Goal: Information Seeking & Learning: Check status

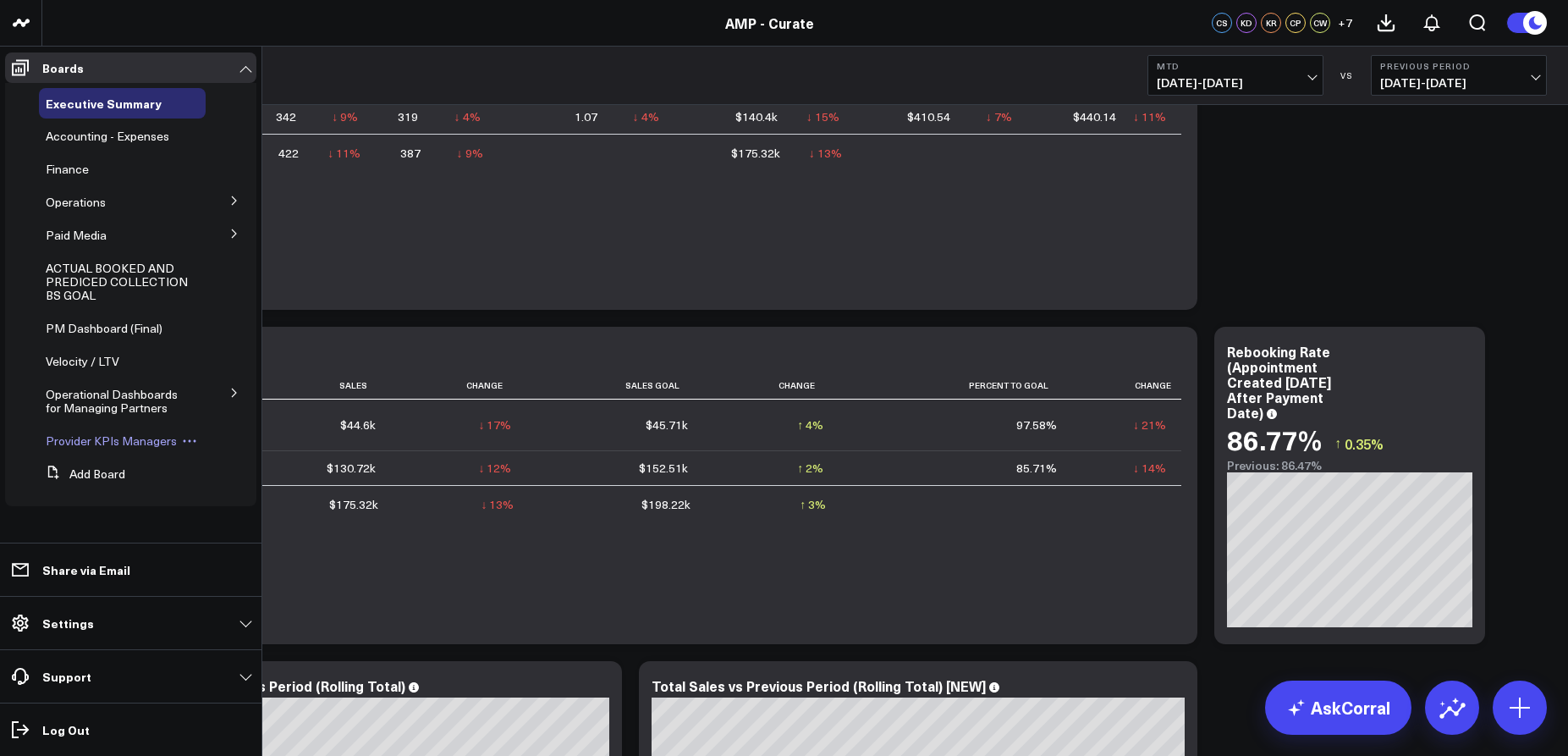
scroll to position [182, 0]
click at [155, 412] on span "Operational Dashboards for Managing Partners" at bounding box center [111, 400] width 132 height 29
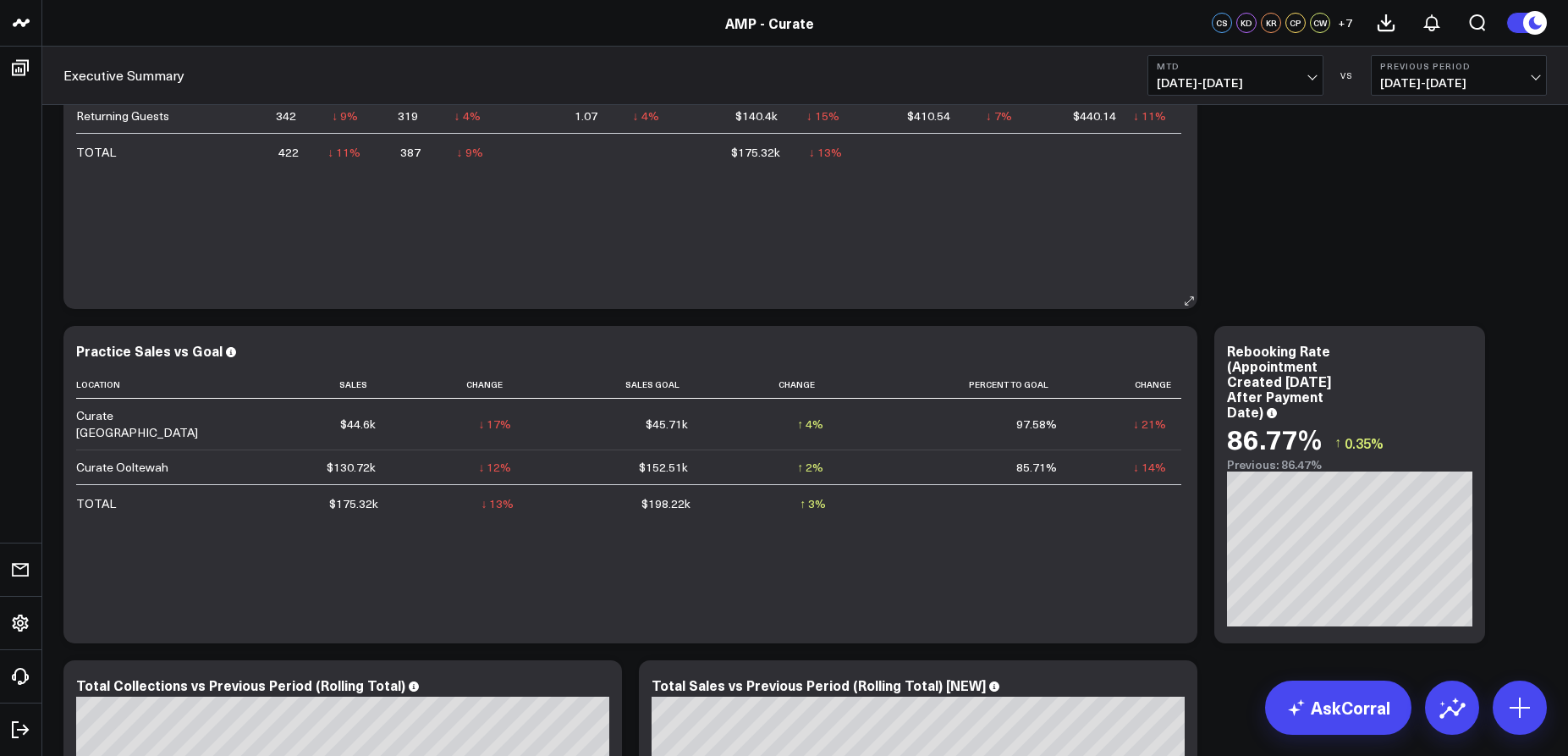
scroll to position [0, 0]
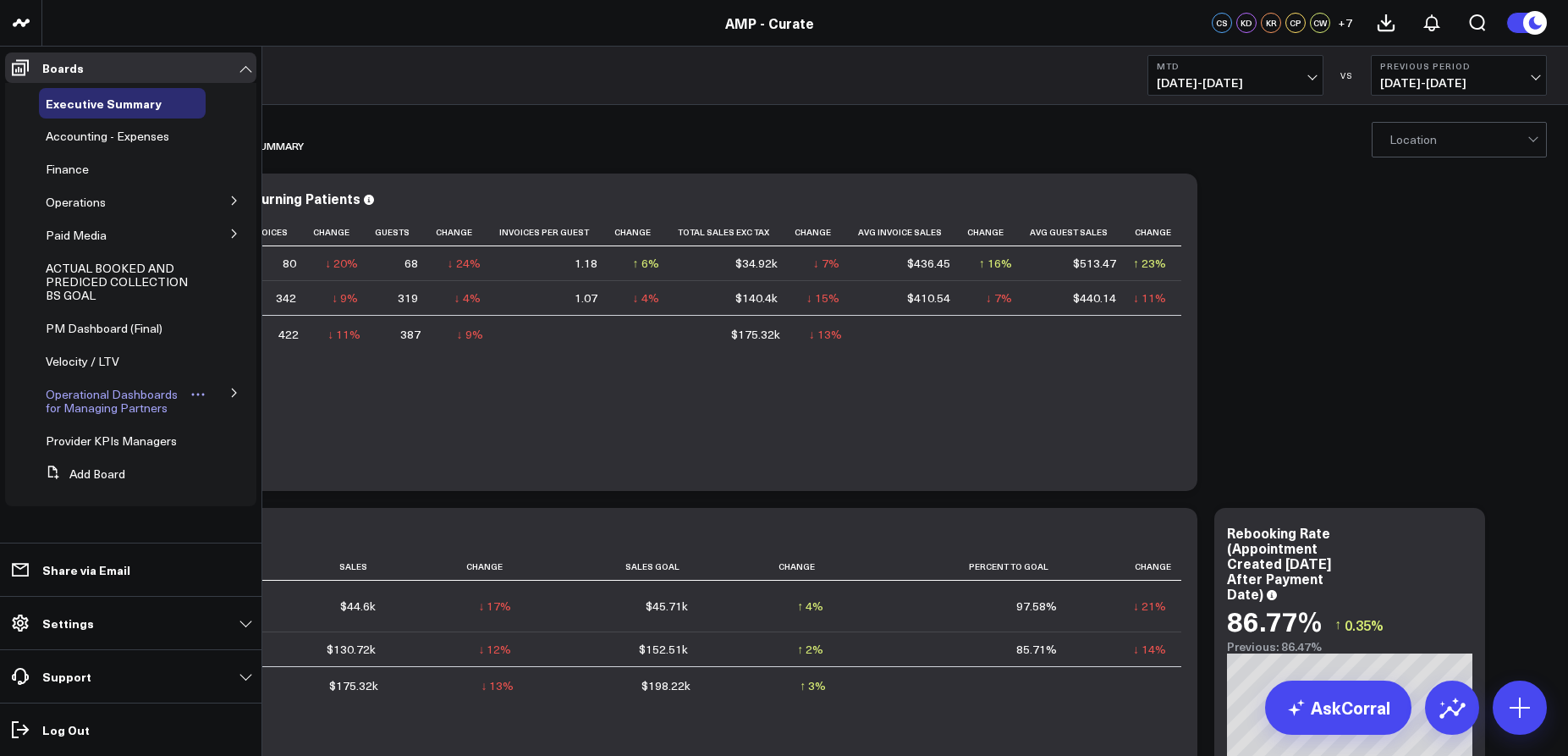
click at [116, 406] on span "Operational Dashboards for Managing Partners" at bounding box center [111, 400] width 132 height 29
click at [199, 400] on icon at bounding box center [198, 394] width 15 height 15
click at [159, 401] on span "Operational Dashboards for Managing Partners" at bounding box center [111, 400] width 132 height 29
click at [122, 400] on span "Operational Dashboards for Managing Partners" at bounding box center [111, 400] width 132 height 29
click at [232, 388] on icon at bounding box center [233, 393] width 4 height 9
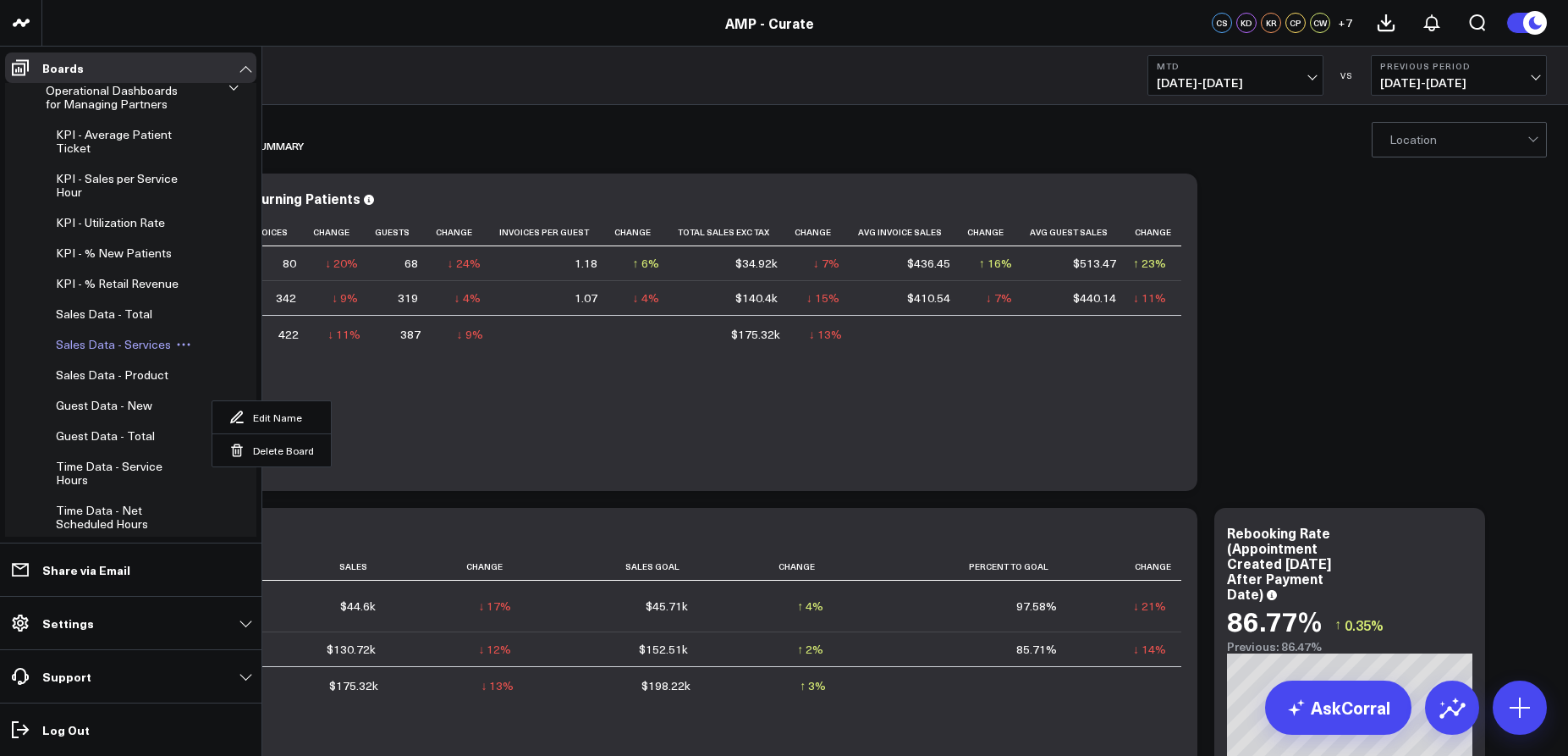
scroll to position [305, 0]
click at [103, 227] on span "KPI - Utilization Rate" at bounding box center [110, 221] width 109 height 16
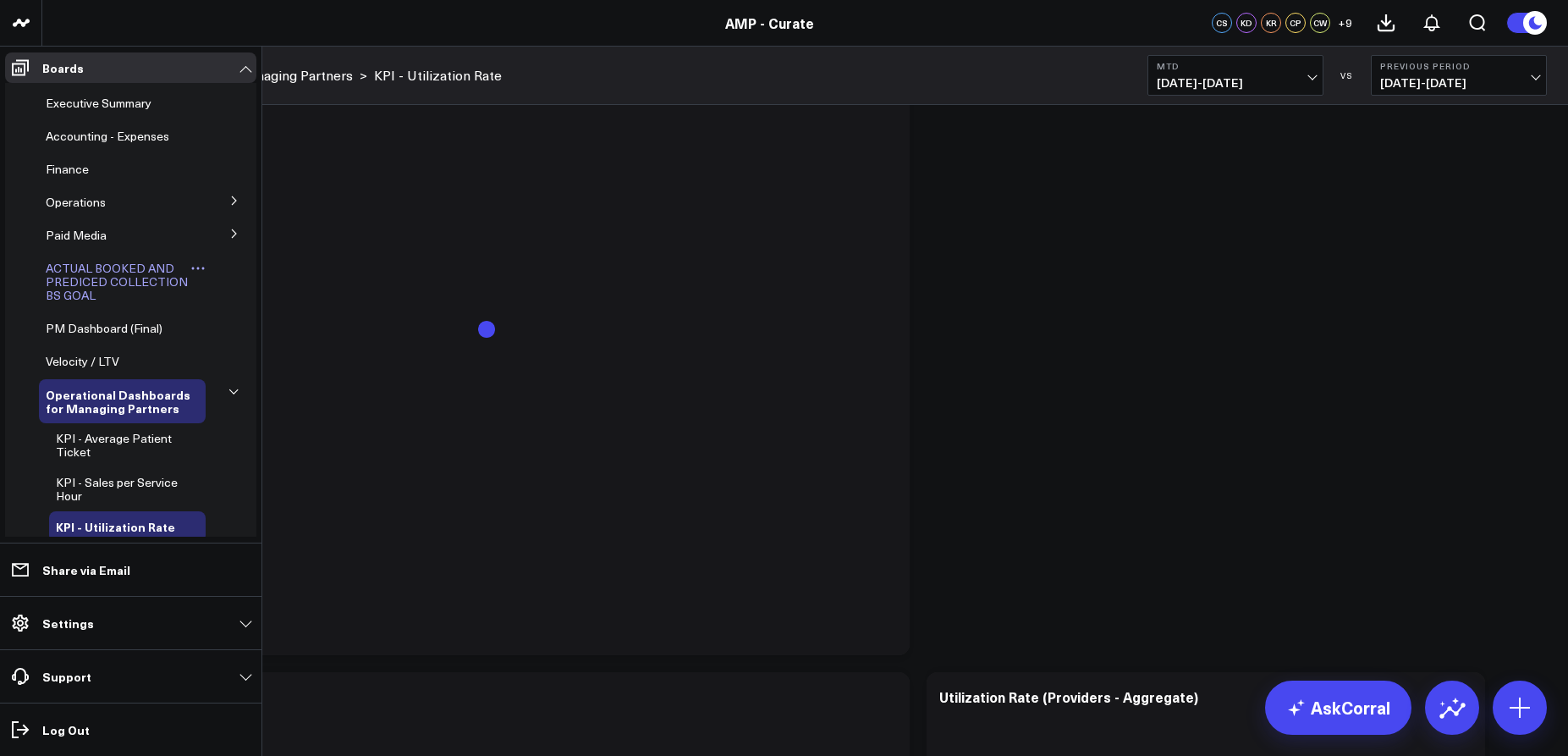
scroll to position [191, 0]
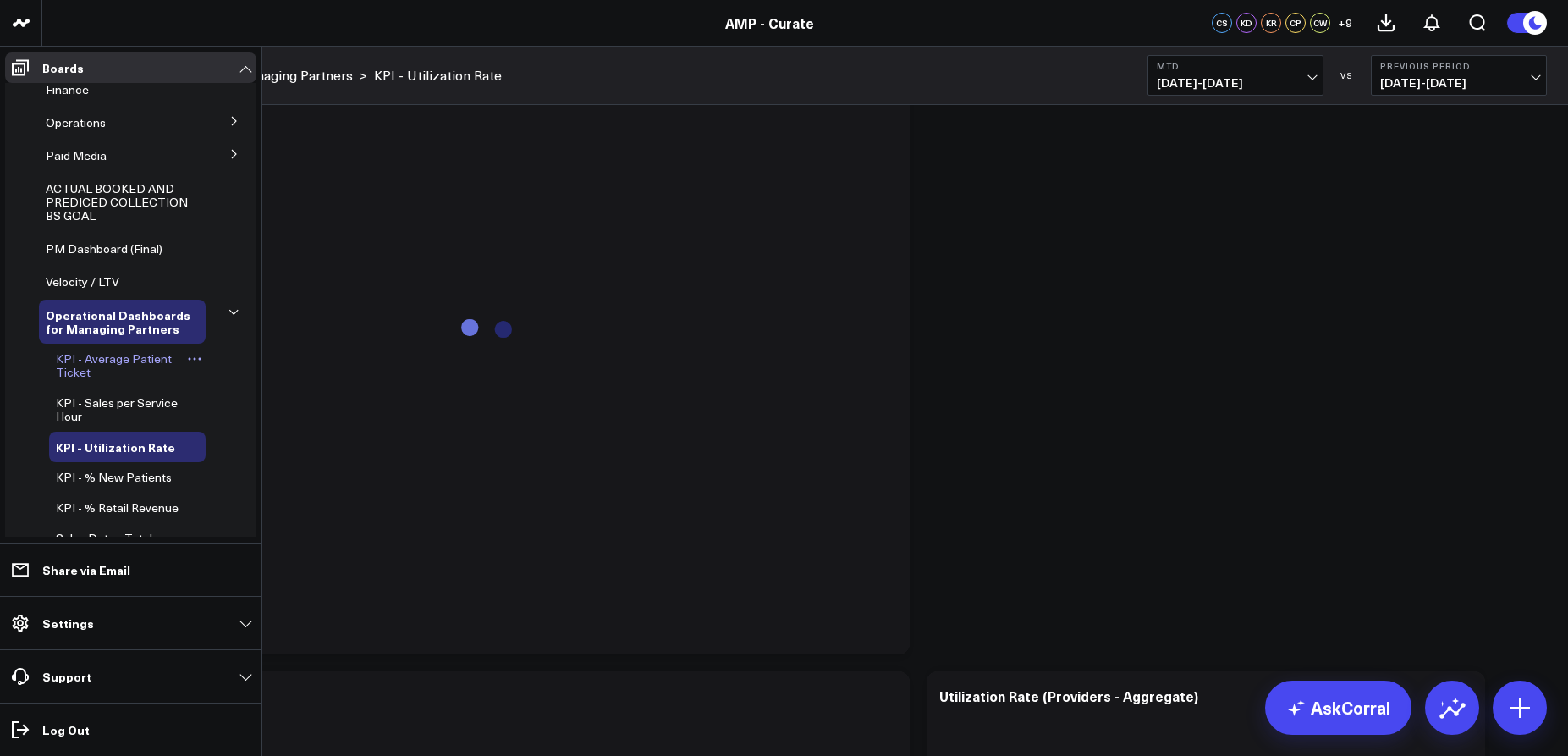
click at [95, 363] on span "KPI - Average Patient Ticket" at bounding box center [114, 365] width 116 height 29
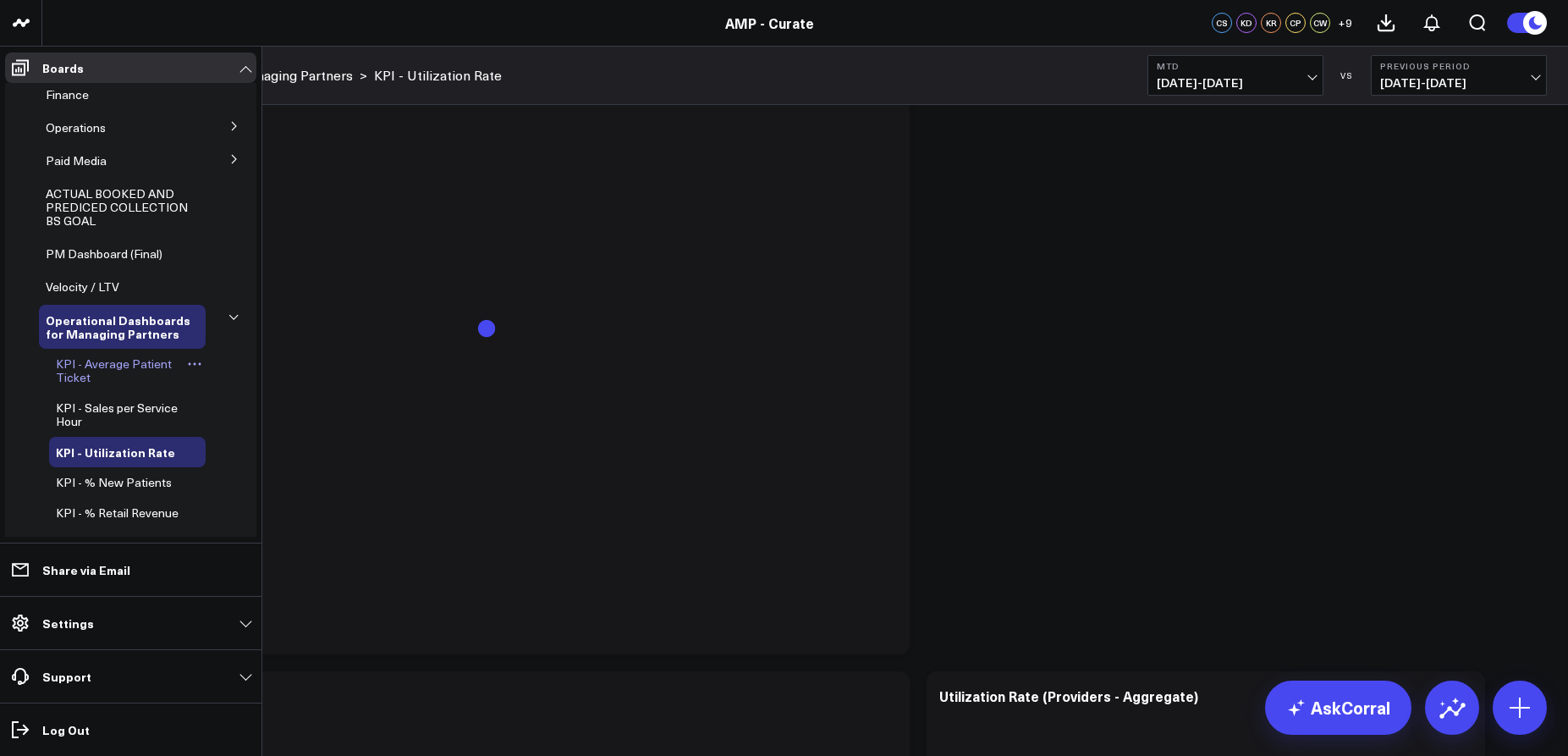
scroll to position [71, 0]
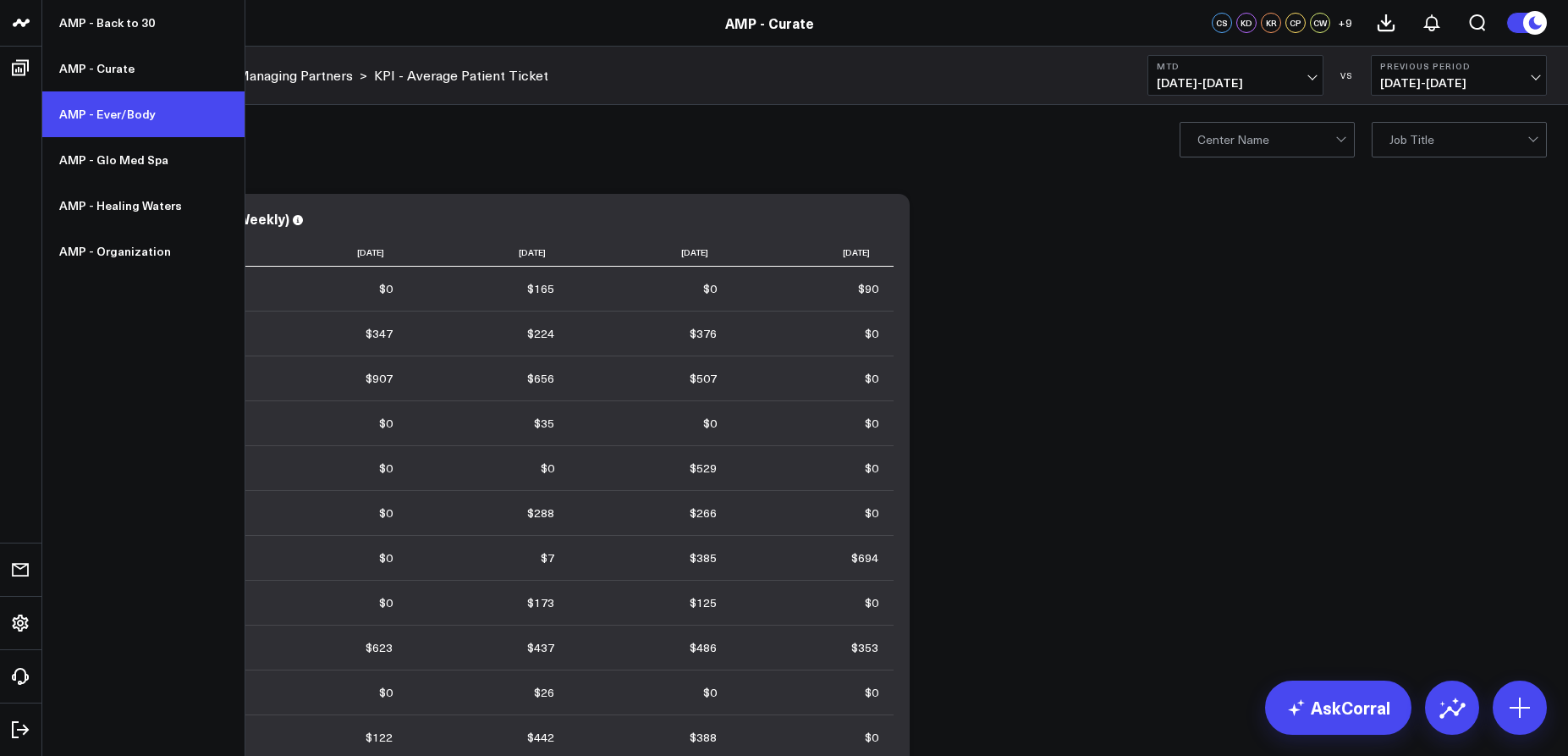
click at [86, 114] on link "AMP - Ever/Body" at bounding box center [143, 114] width 202 height 46
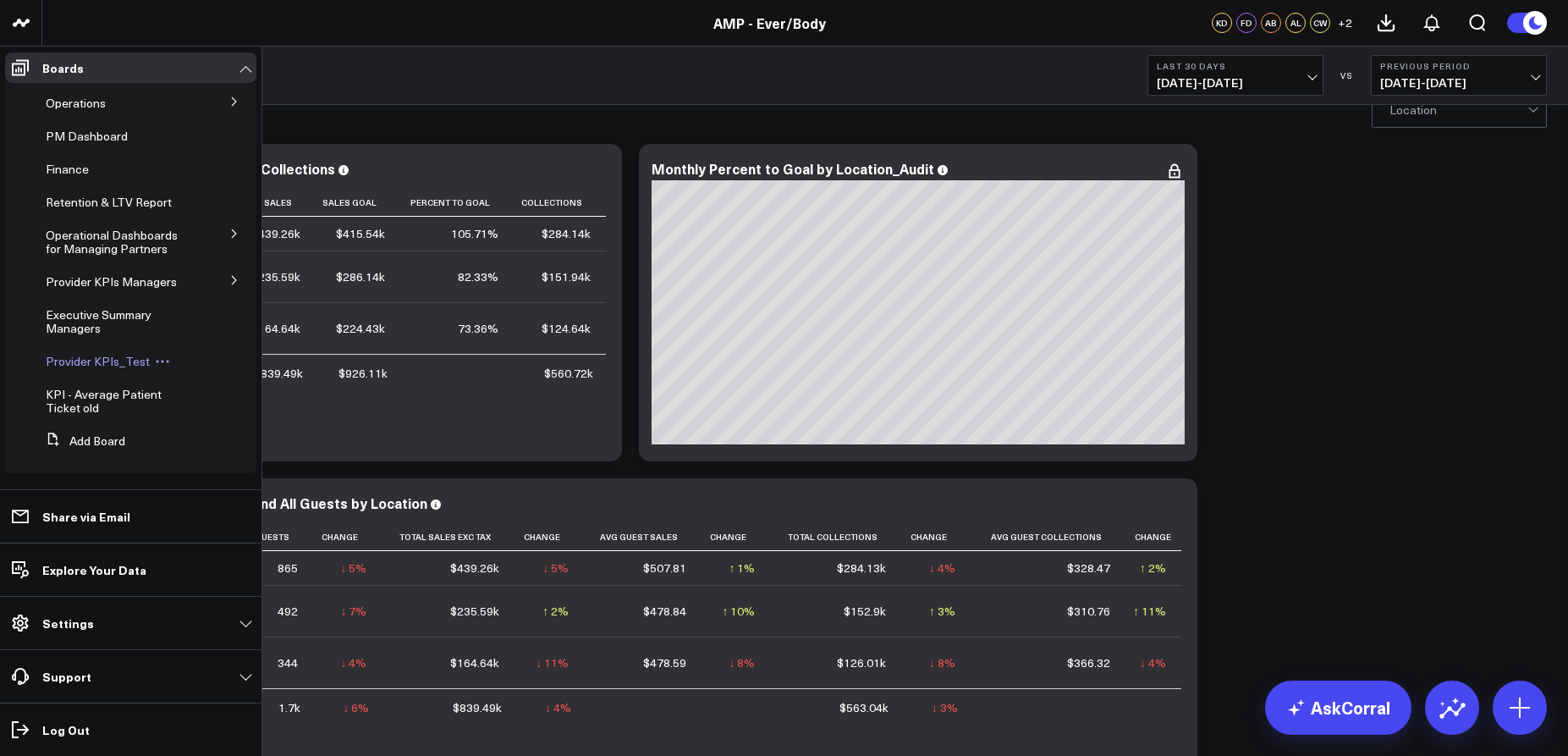
scroll to position [31, 0]
click at [100, 363] on span "Provider KPIs_Test" at bounding box center [97, 361] width 104 height 16
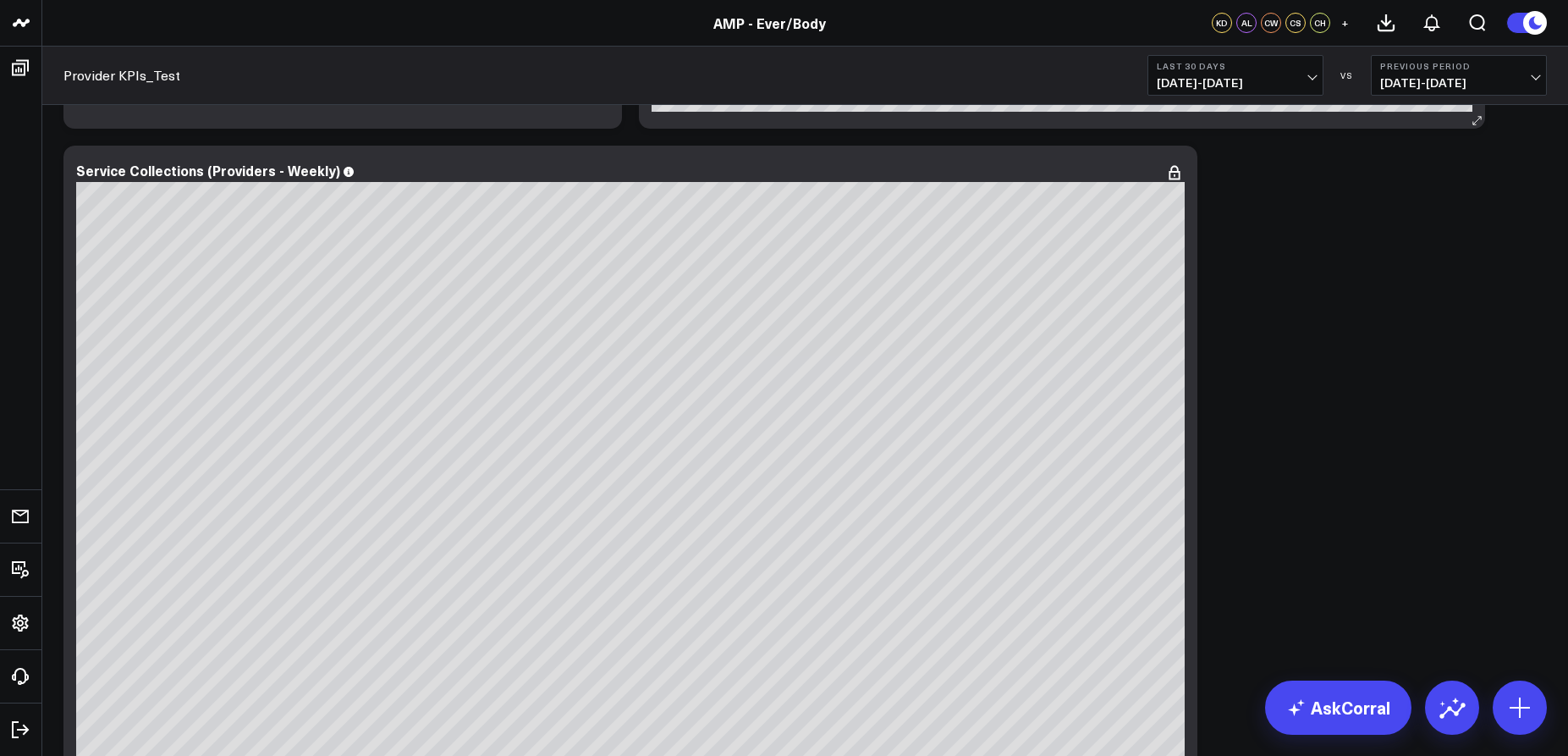
scroll to position [1379, 0]
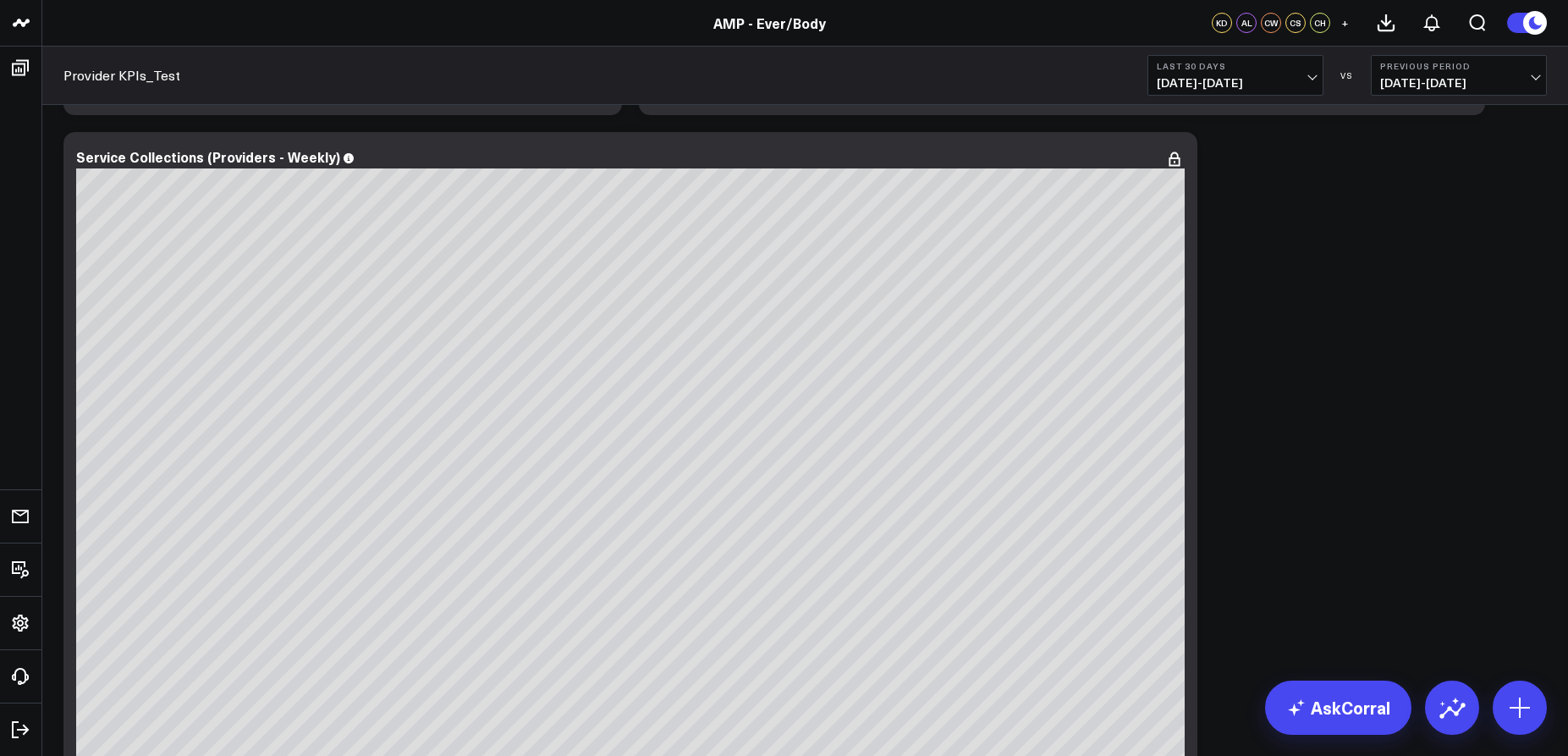
click at [1217, 73] on button "Last 30 Days 07/20/25 - 08/18/25" at bounding box center [1236, 75] width 176 height 40
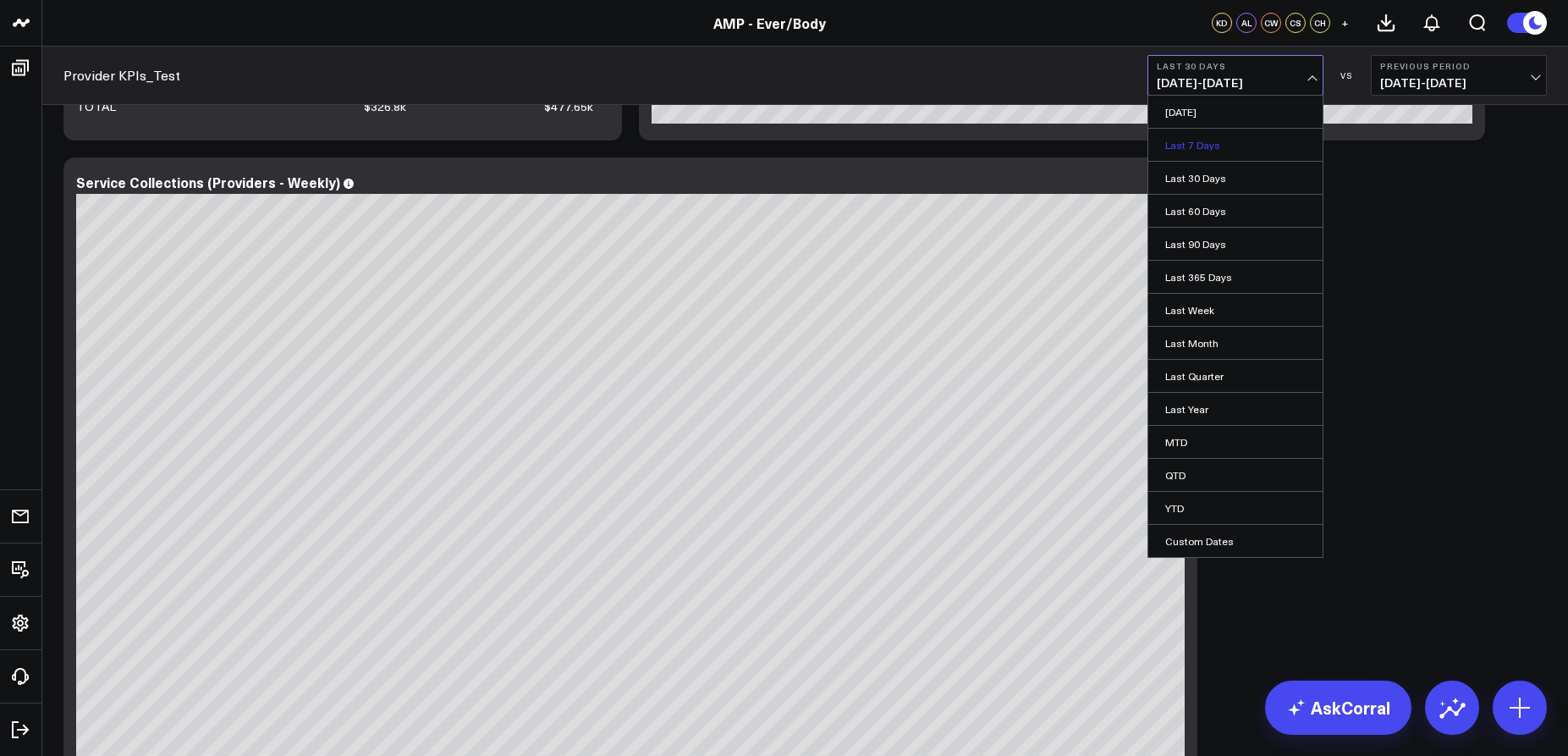
scroll to position [1350, 0]
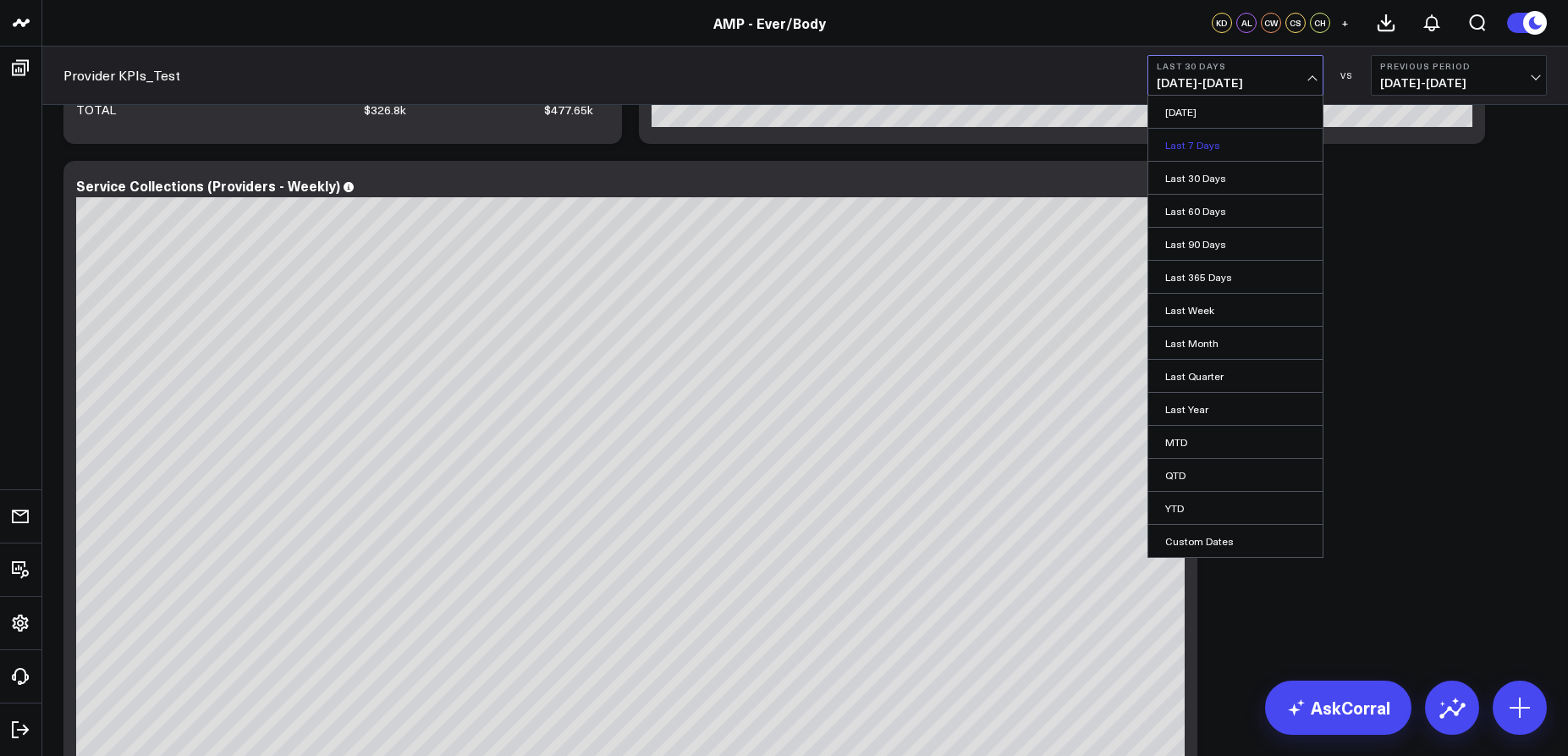
click at [1174, 146] on link "Last 7 Days" at bounding box center [1236, 144] width 174 height 32
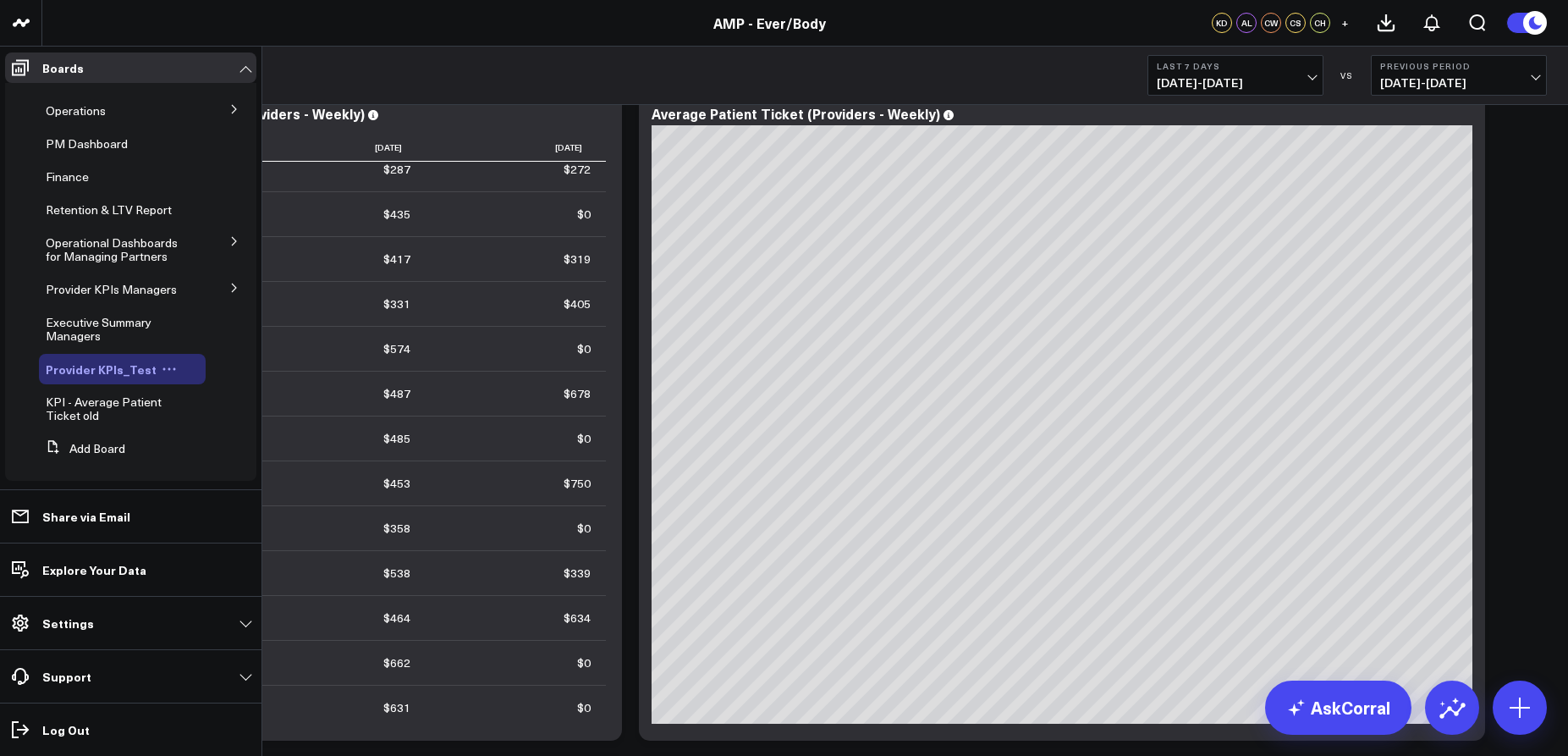
scroll to position [79, 0]
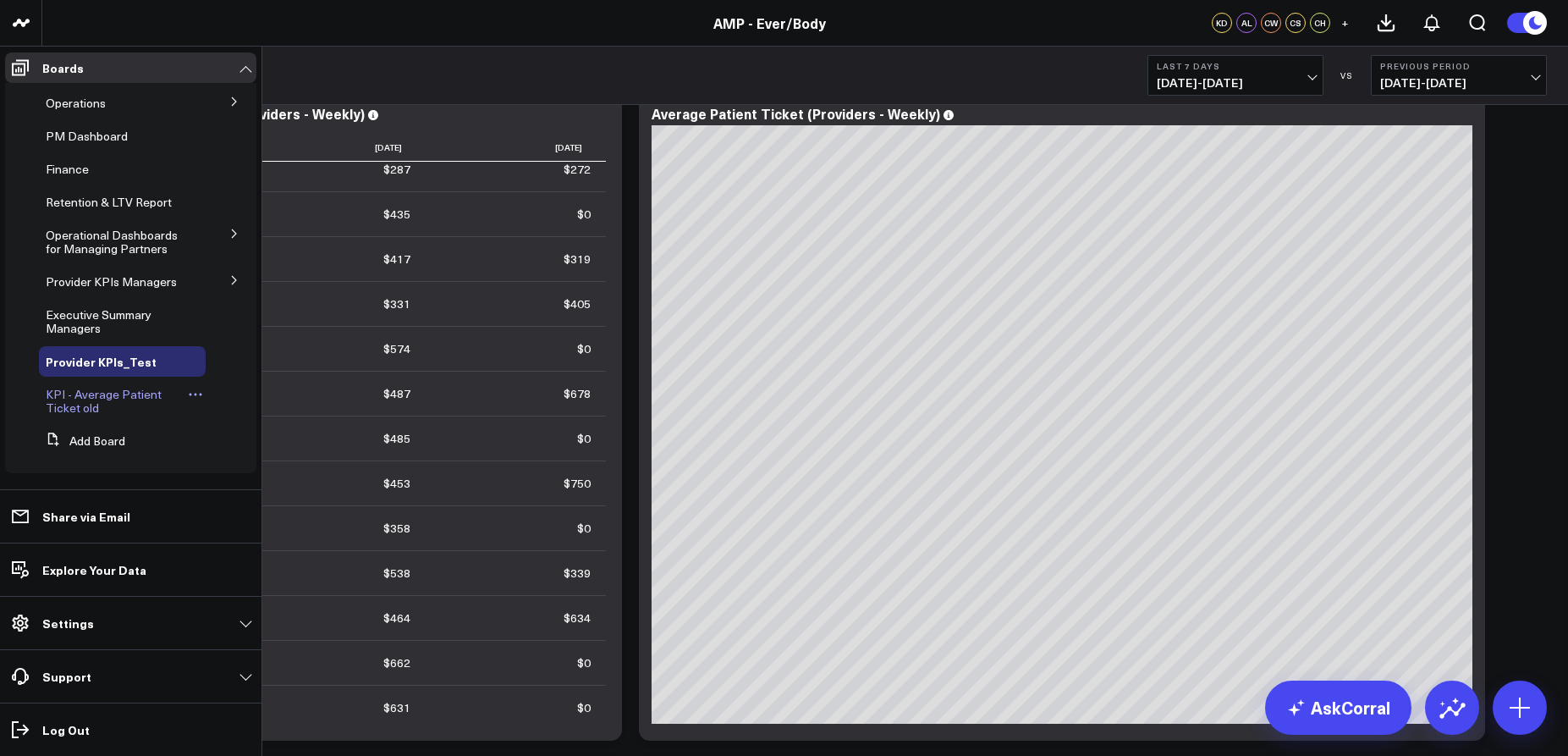
click at [68, 406] on span "KPI - Average Patient Ticket old" at bounding box center [103, 400] width 116 height 29
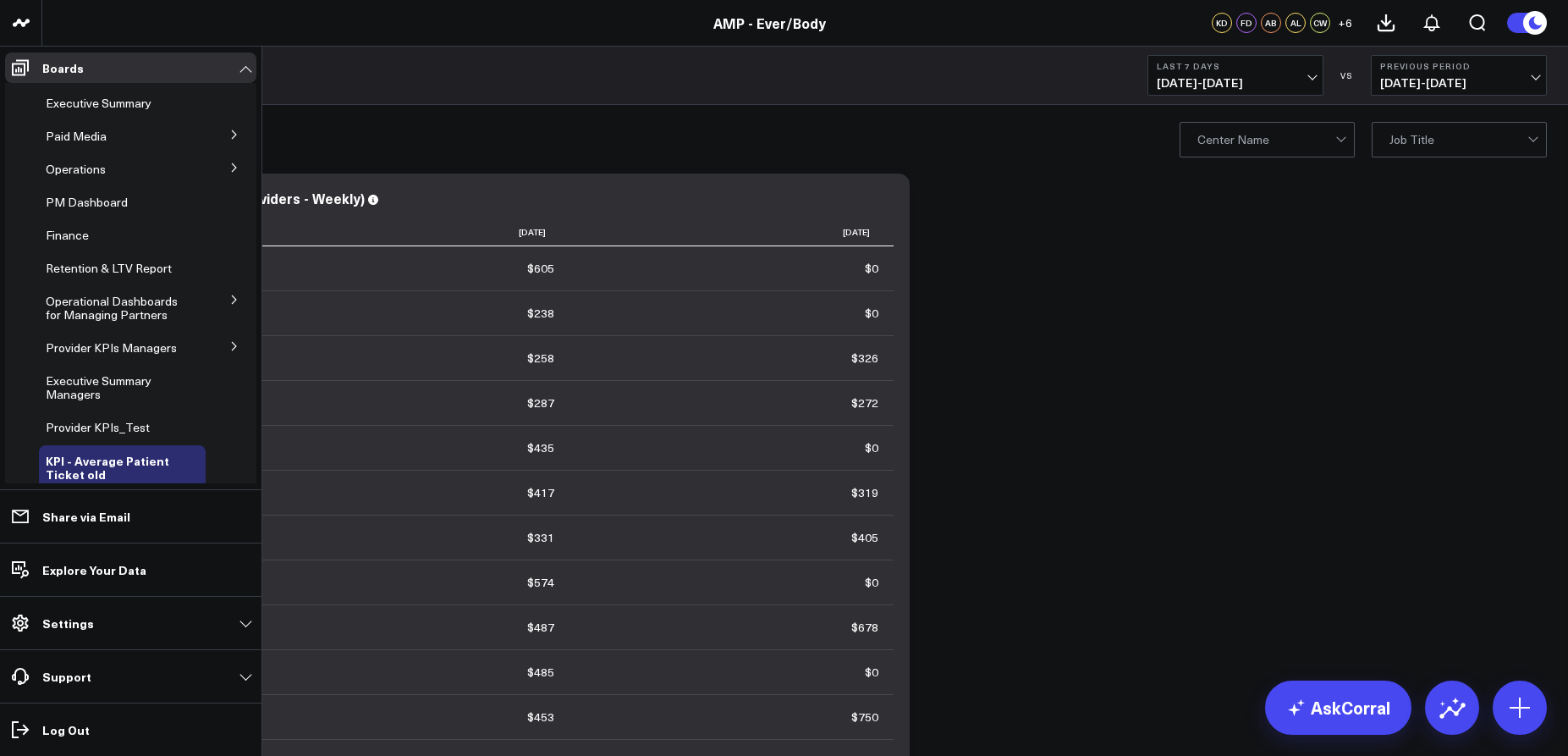
click at [229, 169] on icon at bounding box center [234, 168] width 10 height 10
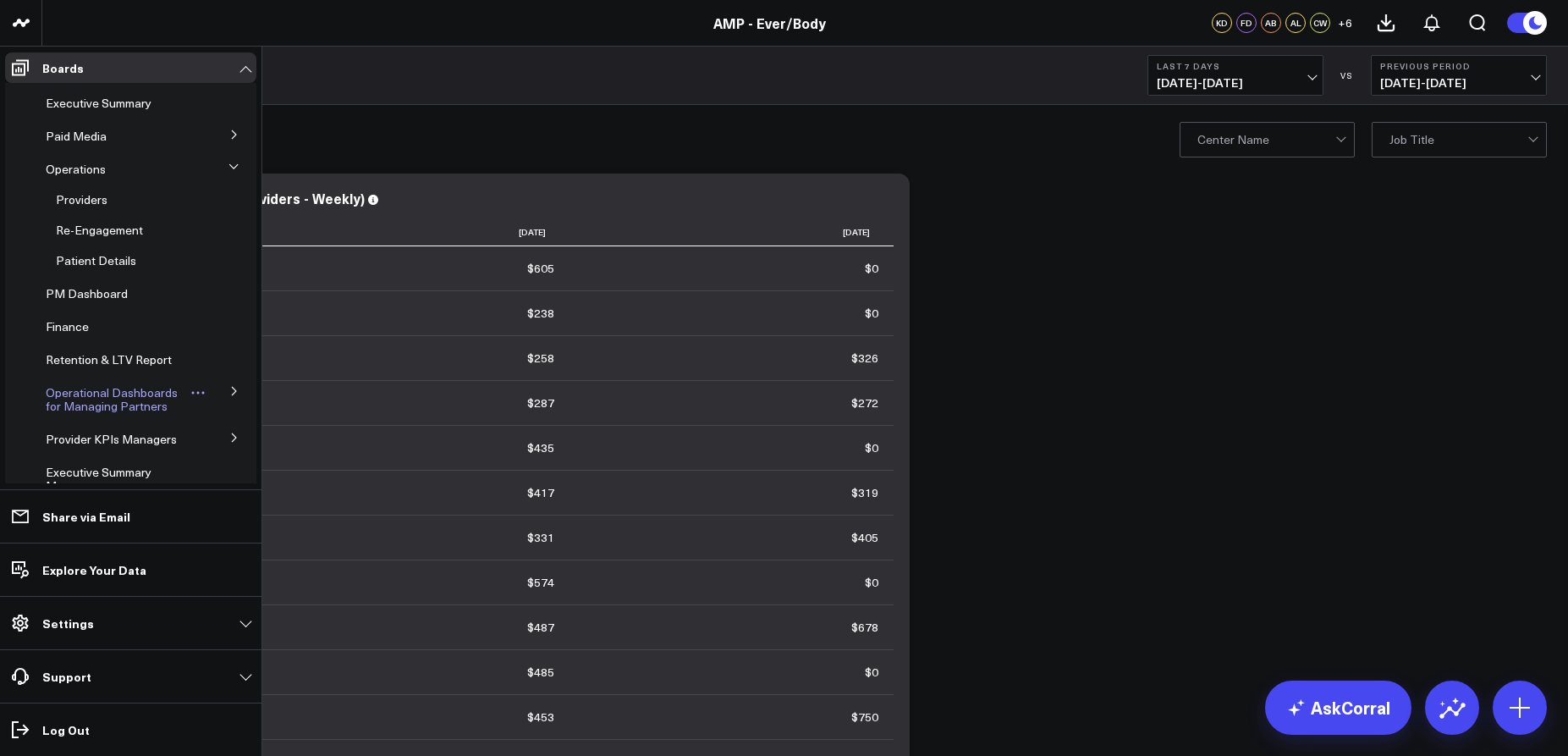
click at [105, 394] on span "Operational Dashboards for Managing Partners" at bounding box center [111, 399] width 132 height 29
click at [126, 398] on span "Operational Dashboards for Managing Partners" at bounding box center [111, 399] width 132 height 29
click at [103, 392] on span "Operational Dashboards for Managing Partners" at bounding box center [111, 399] width 132 height 29
click at [77, 398] on span "Operational Dashboards for Managing Partners" at bounding box center [111, 399] width 132 height 29
click at [76, 397] on span "Operational Dashboards for Managing Partners" at bounding box center [111, 399] width 132 height 29
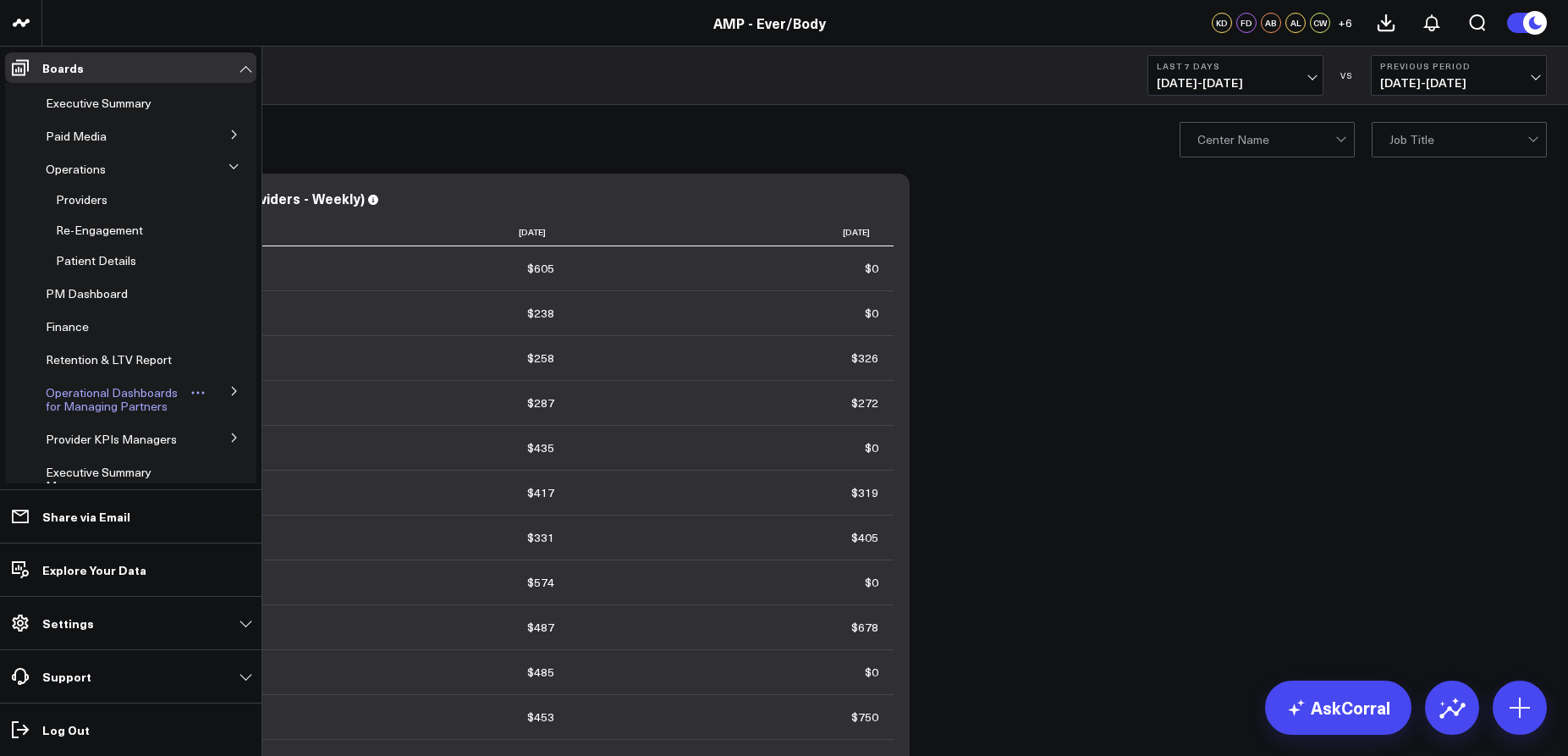
click at [129, 402] on span "Operational Dashboards for Managing Partners" at bounding box center [111, 399] width 132 height 29
click at [93, 398] on span "Operational Dashboards for Managing Partners" at bounding box center [111, 399] width 132 height 29
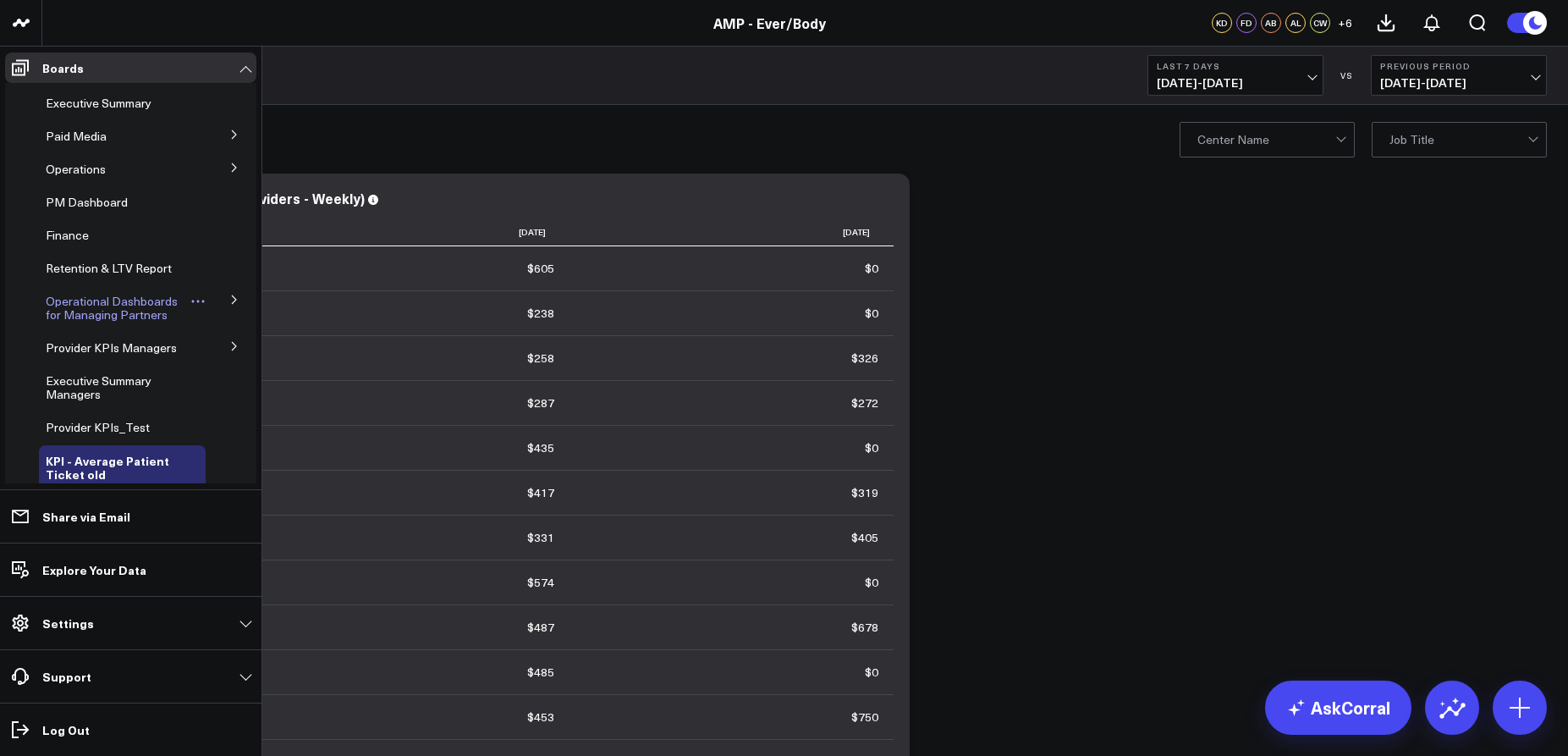
click at [126, 298] on span "Operational Dashboards for Managing Partners" at bounding box center [111, 307] width 132 height 29
click at [229, 300] on icon at bounding box center [234, 300] width 10 height 10
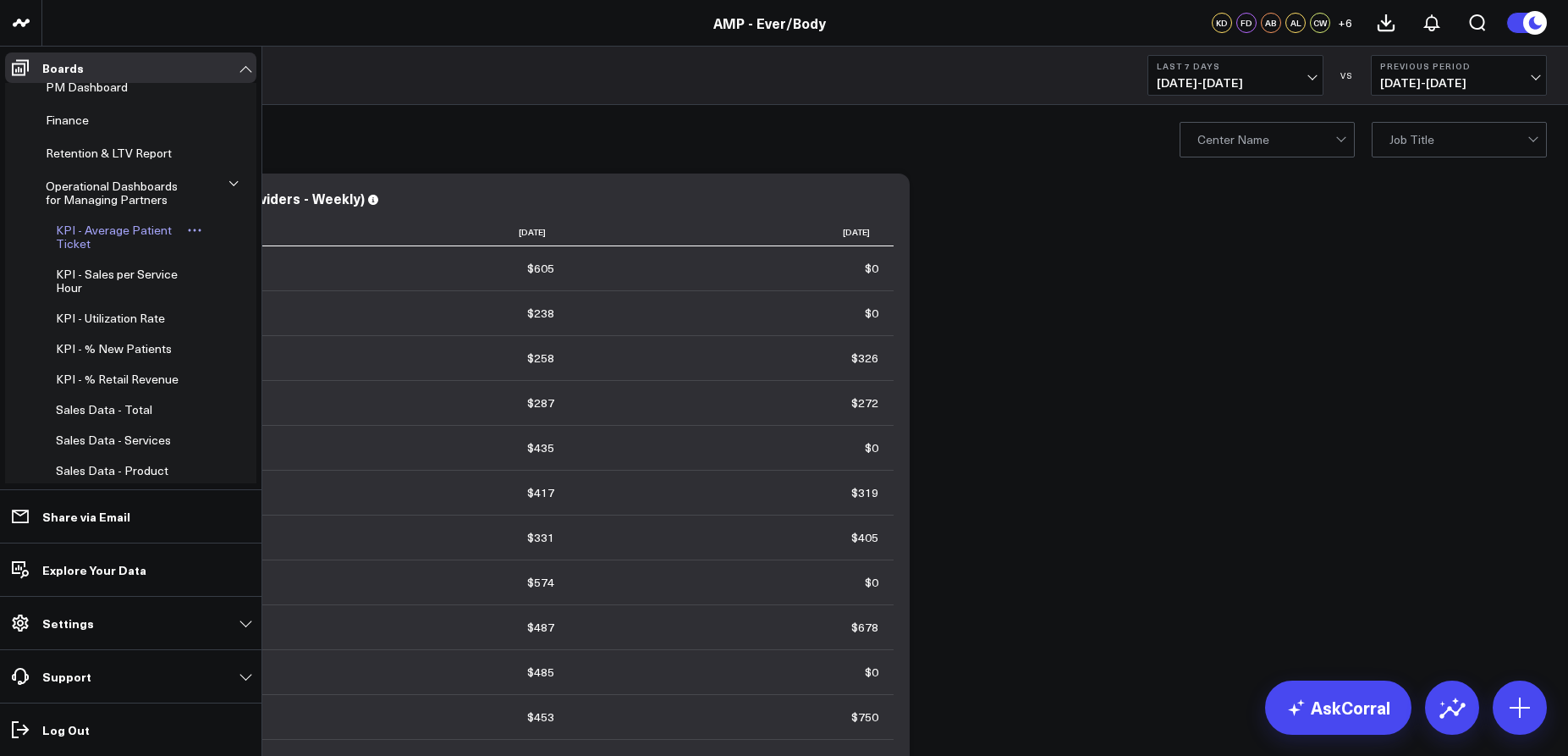
scroll to position [116, 0]
click at [105, 226] on span "KPI - Average Patient Ticket" at bounding box center [114, 236] width 116 height 29
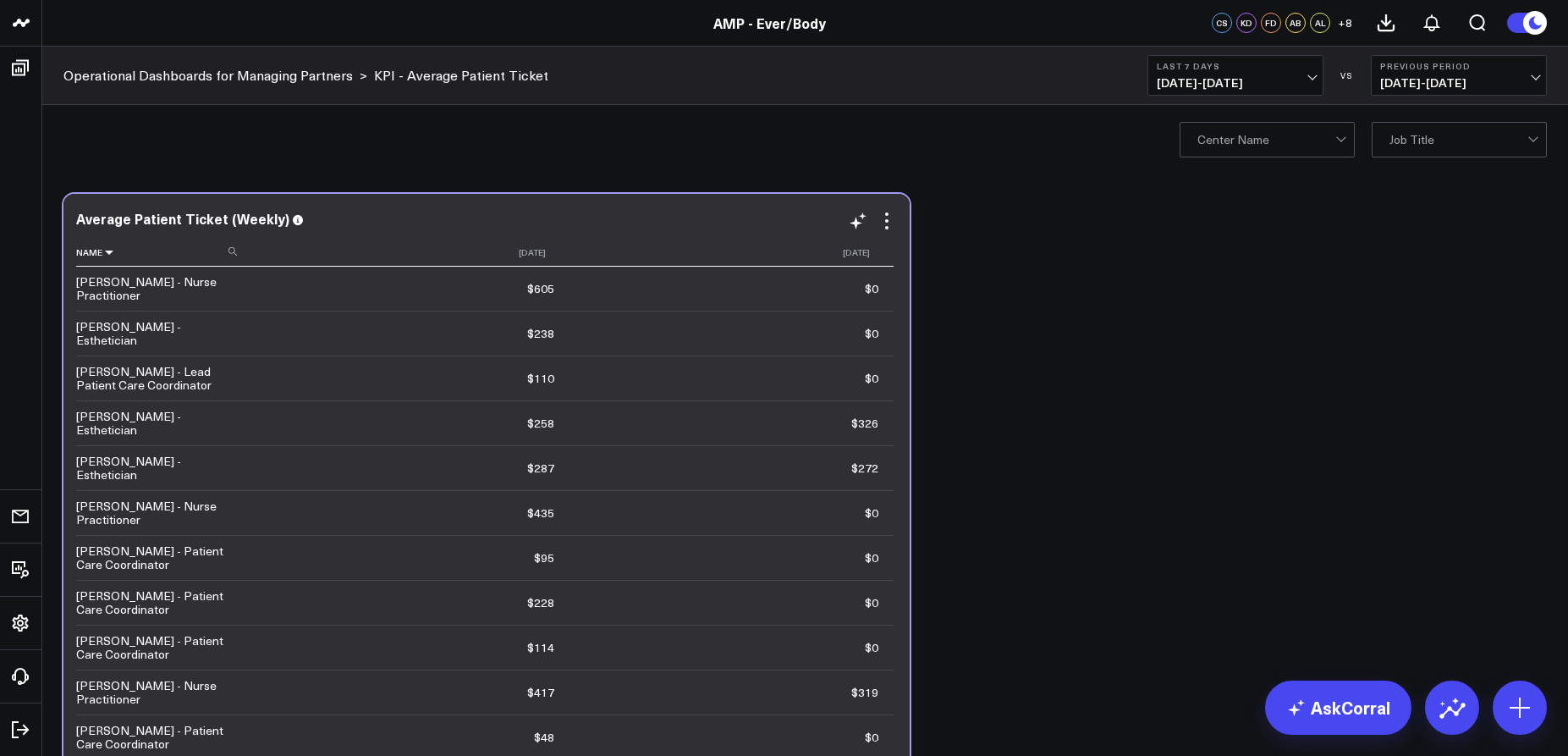
click at [104, 257] on icon at bounding box center [109, 252] width 14 height 10
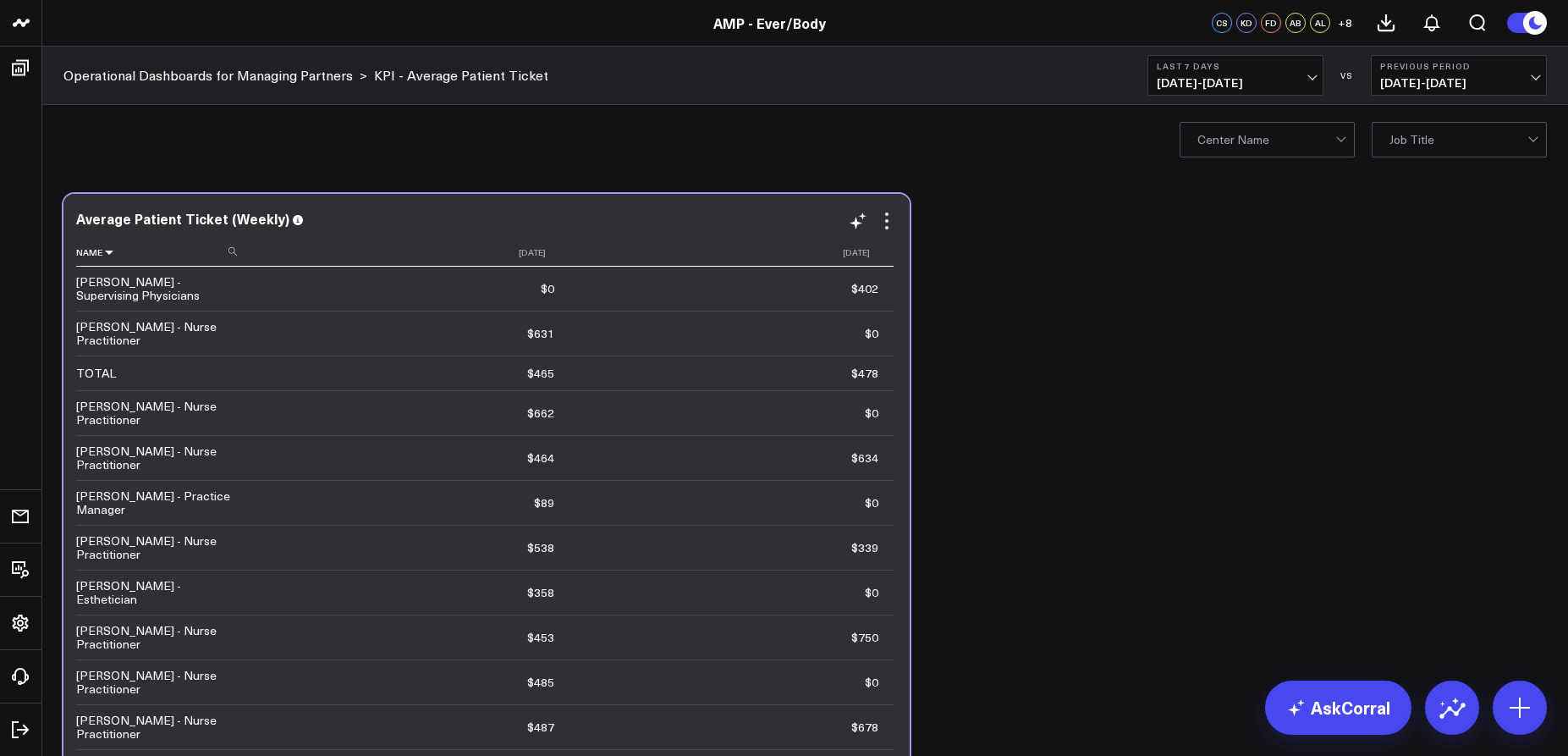
click at [104, 257] on icon at bounding box center [109, 252] width 14 height 10
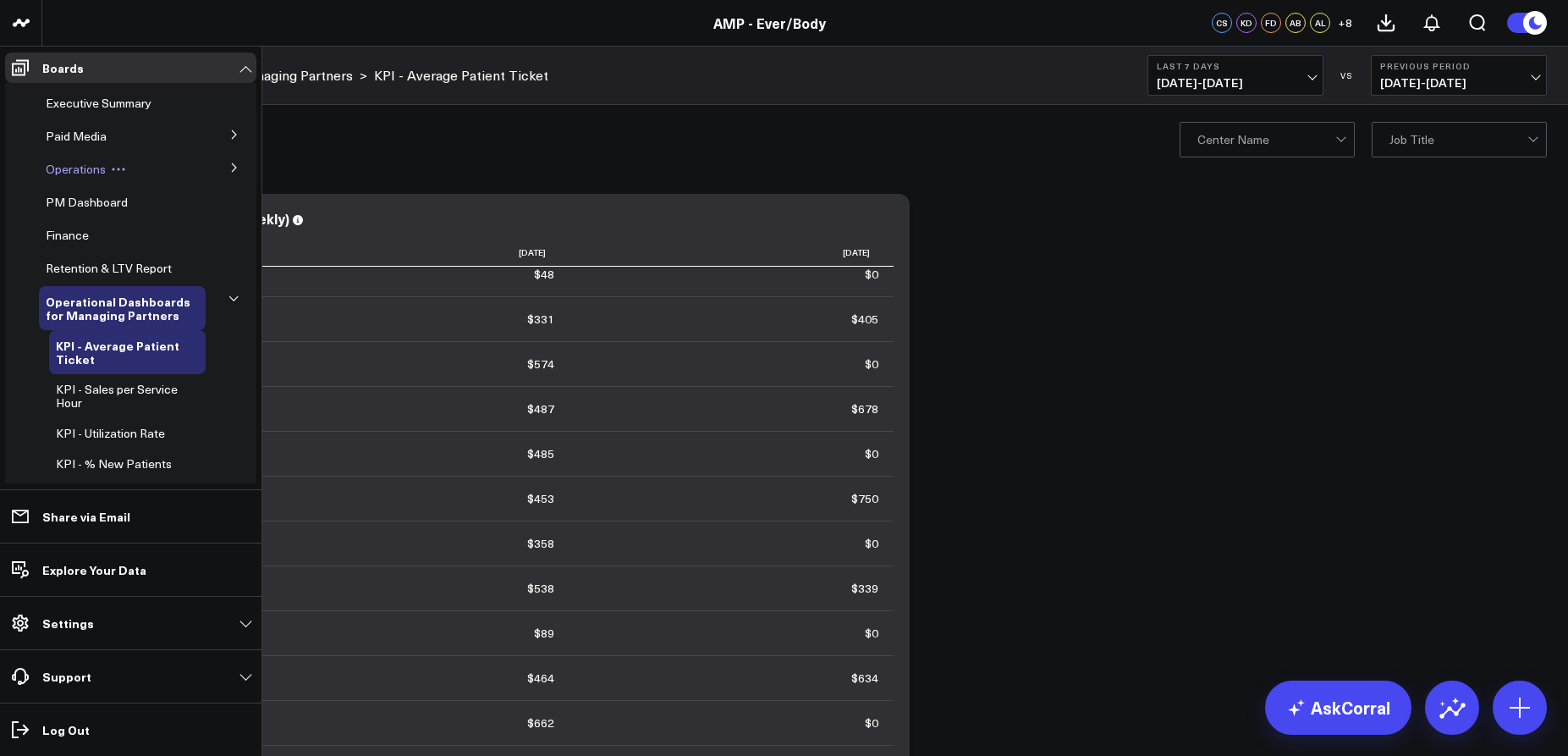
click at [73, 165] on span "Operations" at bounding box center [76, 169] width 60 height 16
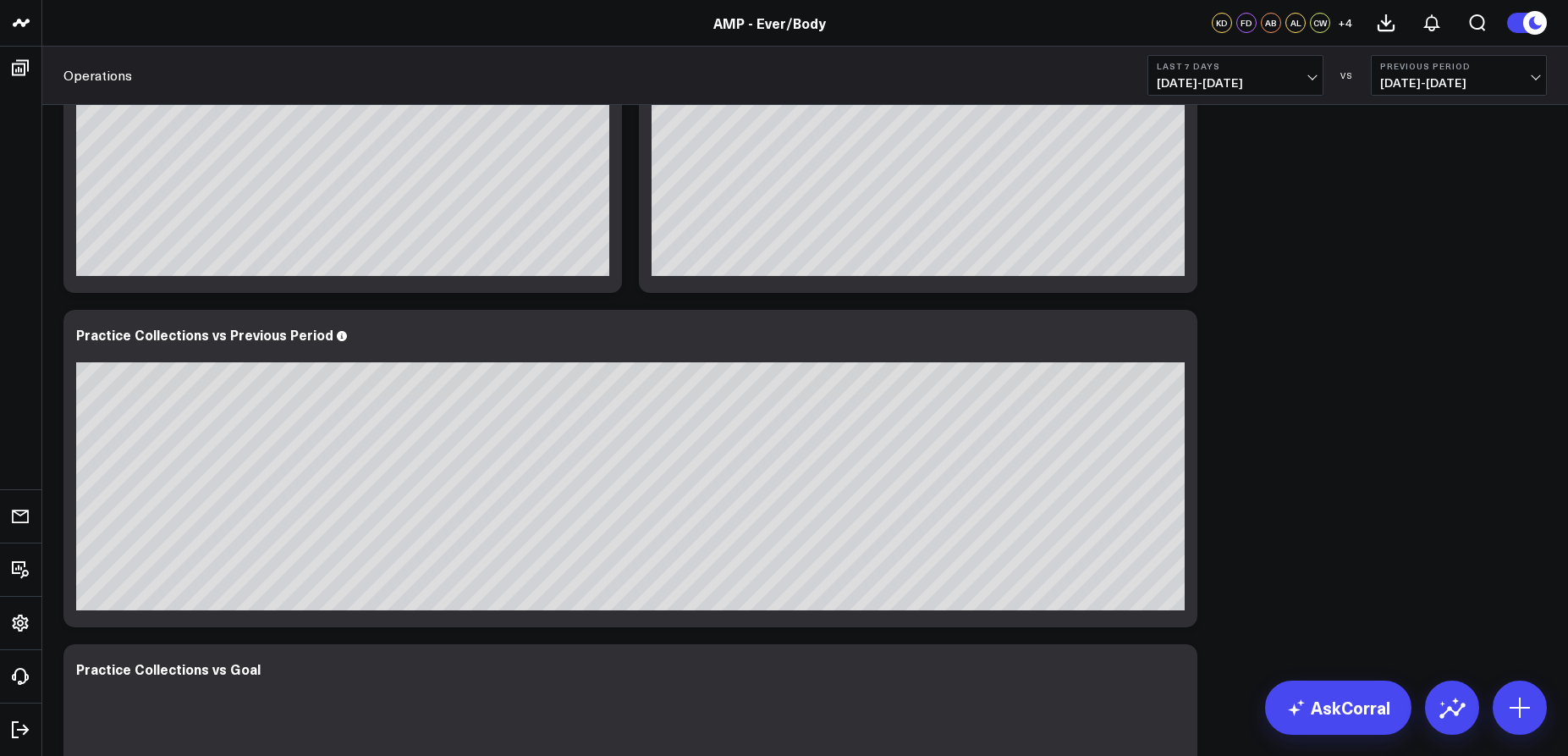
scroll to position [1757, 0]
